Goal: Task Accomplishment & Management: Manage account settings

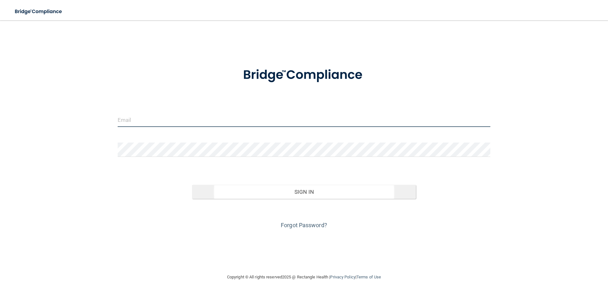
type input "[EMAIL_ADDRESS][DOMAIN_NAME]"
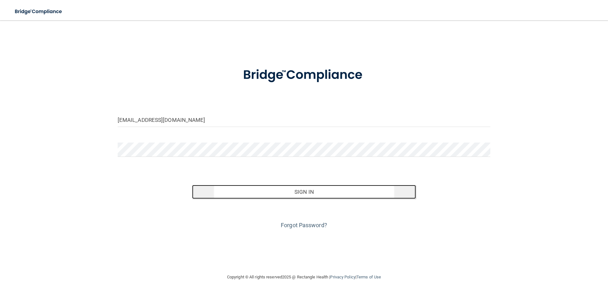
click at [315, 196] on button "Sign In" at bounding box center [304, 192] width 224 height 14
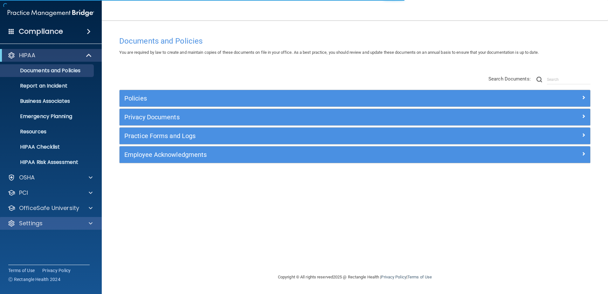
click at [56, 217] on div "Settings" at bounding box center [51, 223] width 102 height 13
click at [93, 221] on div at bounding box center [90, 223] width 16 height 8
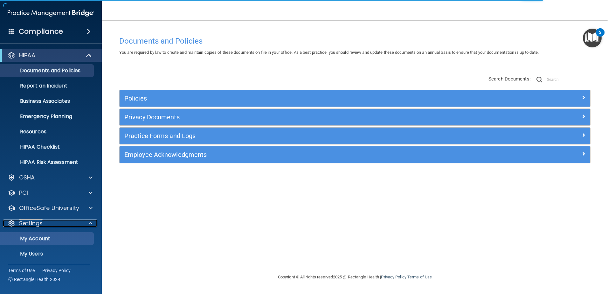
scroll to position [31, 0]
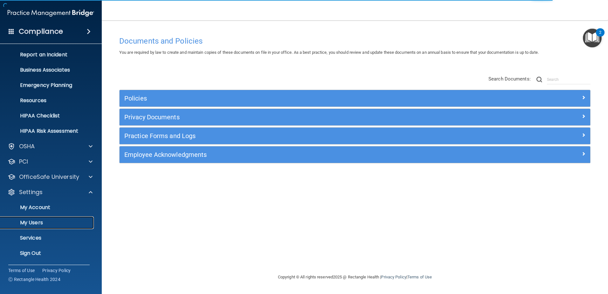
click at [40, 219] on link "My Users" at bounding box center [44, 222] width 100 height 13
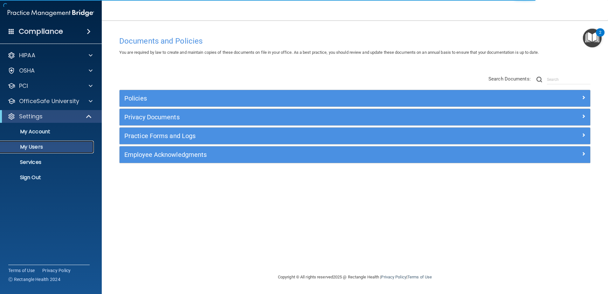
select select "20"
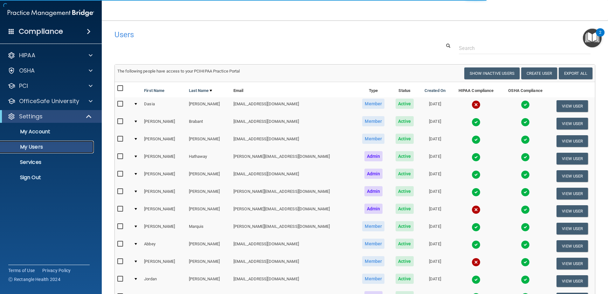
click at [41, 147] on p "My Users" at bounding box center [47, 147] width 87 height 6
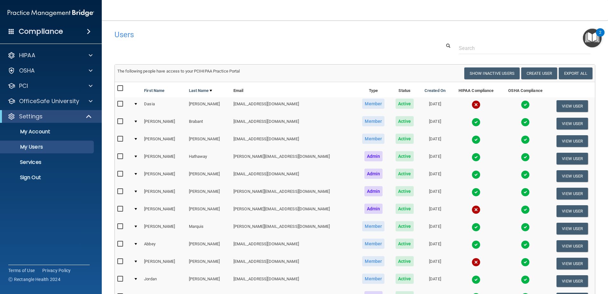
click at [121, 155] on input "checkbox" at bounding box center [120, 156] width 7 height 5
checkbox input "true"
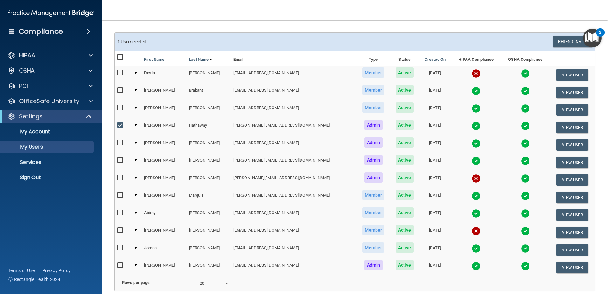
scroll to position [64, 0]
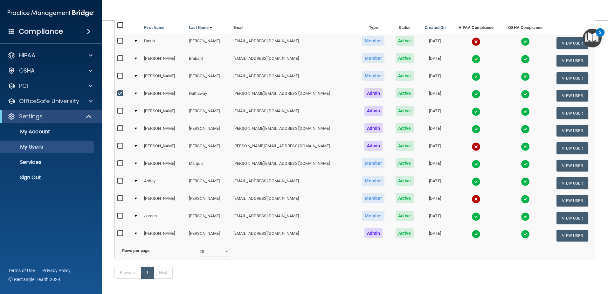
click at [120, 218] on input "checkbox" at bounding box center [120, 215] width 7 height 5
checkbox input "true"
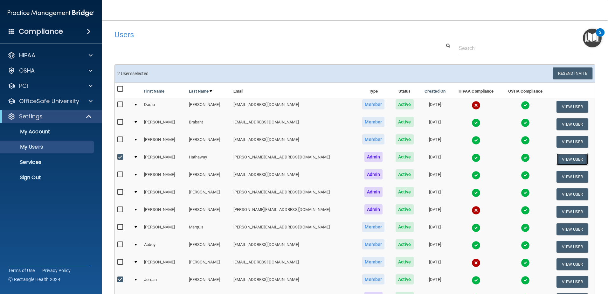
click at [558, 157] on button "View User" at bounding box center [572, 159] width 31 height 12
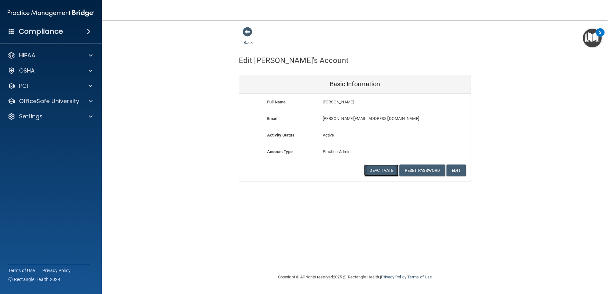
click at [389, 167] on button "Deactivate" at bounding box center [381, 170] width 34 height 12
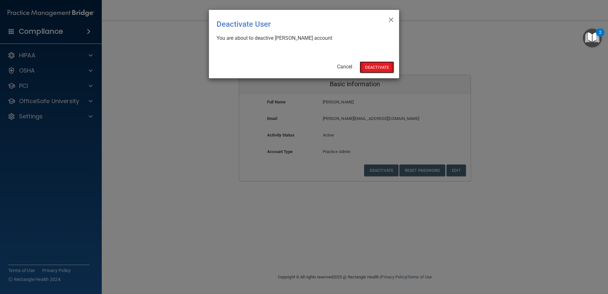
click at [370, 70] on button "Deactivate" at bounding box center [377, 67] width 34 height 12
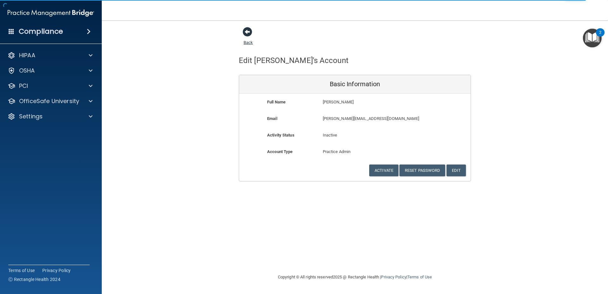
click at [248, 32] on span at bounding box center [248, 32] width 10 height 10
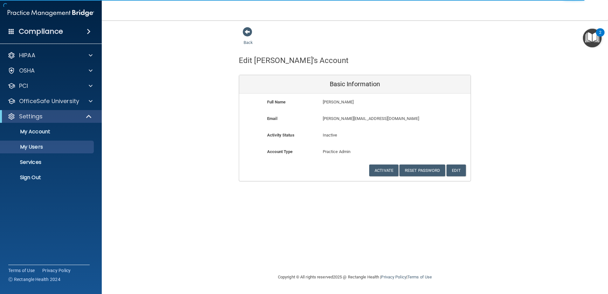
select select "20"
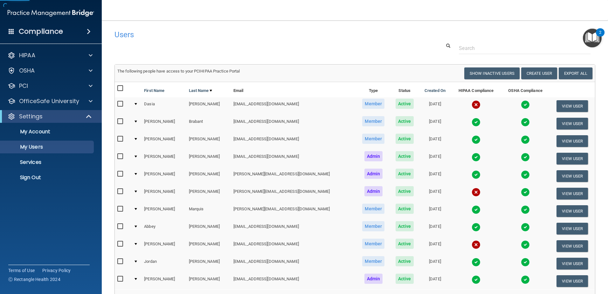
scroll to position [64, 0]
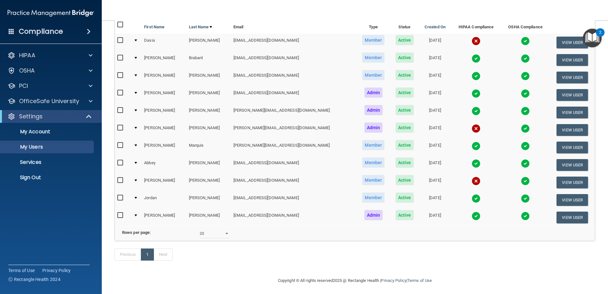
click at [120, 197] on input "checkbox" at bounding box center [120, 197] width 7 height 5
checkbox input "true"
click at [578, 200] on button "View User" at bounding box center [572, 200] width 31 height 12
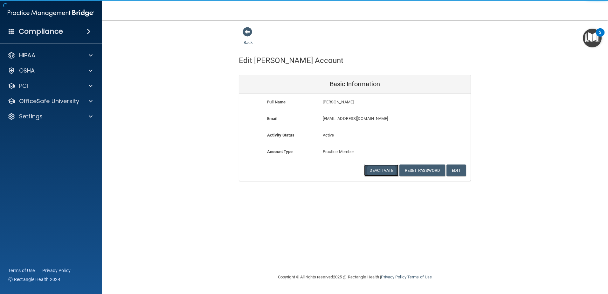
click at [372, 174] on button "Deactivate" at bounding box center [381, 170] width 34 height 12
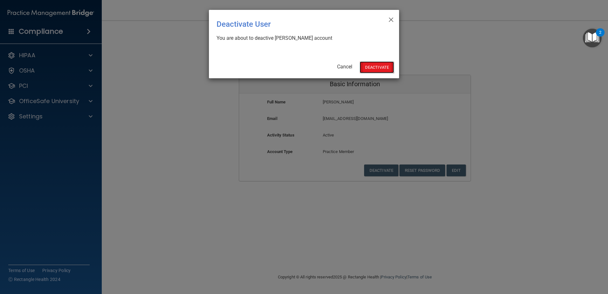
click at [366, 67] on button "Deactivate" at bounding box center [377, 67] width 34 height 12
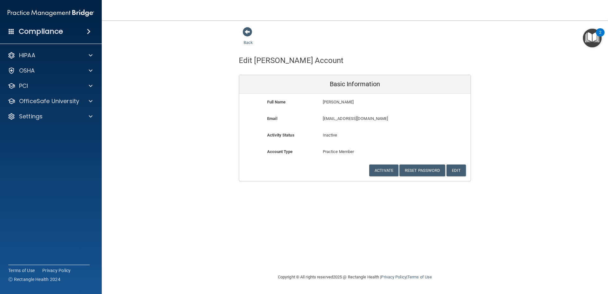
click at [253, 40] on div "Back" at bounding box center [258, 37] width 39 height 20
click at [251, 42] on link "Back" at bounding box center [248, 38] width 9 height 12
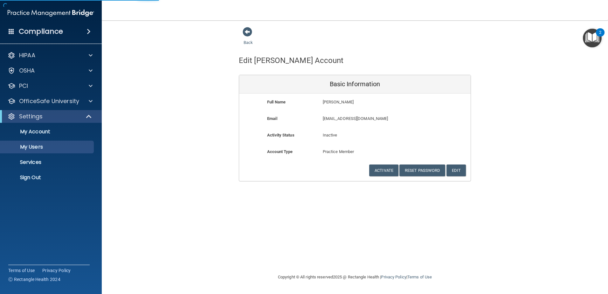
select select "20"
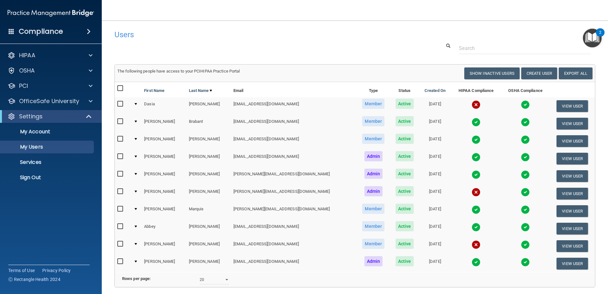
scroll to position [58, 0]
